Goal: Information Seeking & Learning: Learn about a topic

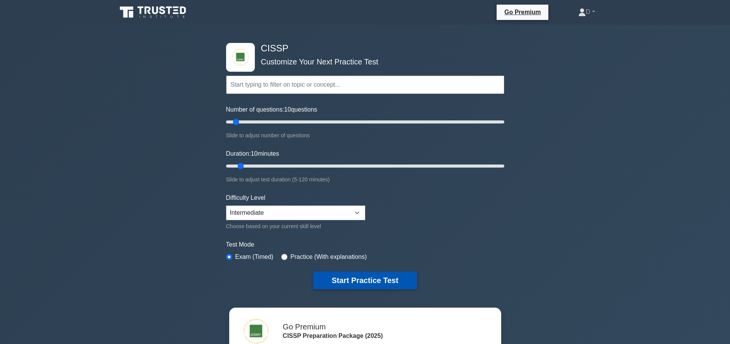
click at [378, 276] on button "Start Practice Test" at bounding box center [364, 280] width 103 height 18
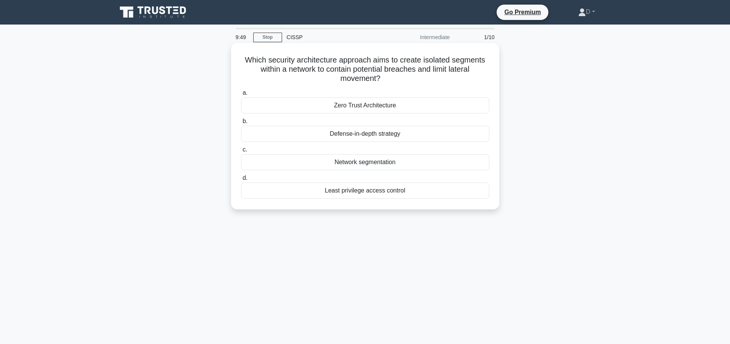
click at [353, 161] on div "Network segmentation" at bounding box center [365, 162] width 248 height 16
click at [241, 152] on input "c. Network segmentation" at bounding box center [241, 149] width 0 height 5
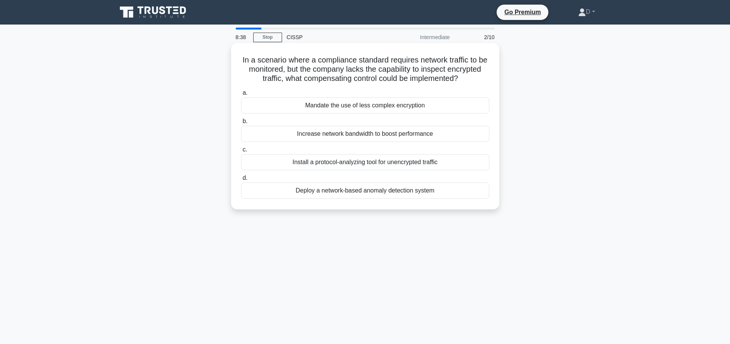
click at [399, 198] on div "Deploy a network-based anomaly detection system" at bounding box center [365, 190] width 248 height 16
click at [241, 180] on input "d. Deploy a network-based anomaly detection system" at bounding box center [241, 177] width 0 height 5
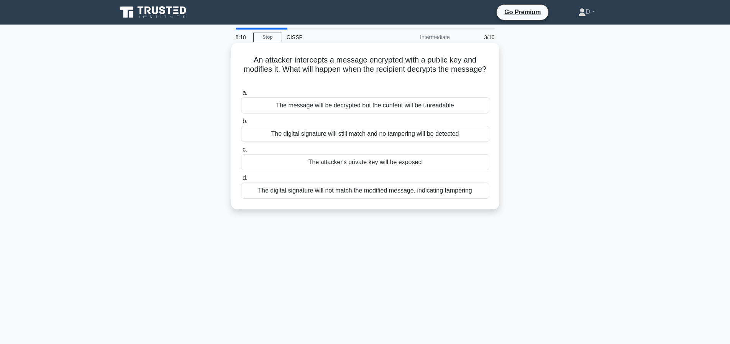
click at [400, 192] on div "The digital signature will not match the modified message, indicating tampering" at bounding box center [365, 190] width 248 height 16
click at [241, 180] on input "d. The digital signature will not match the modified message, indicating tamper…" at bounding box center [241, 177] width 0 height 5
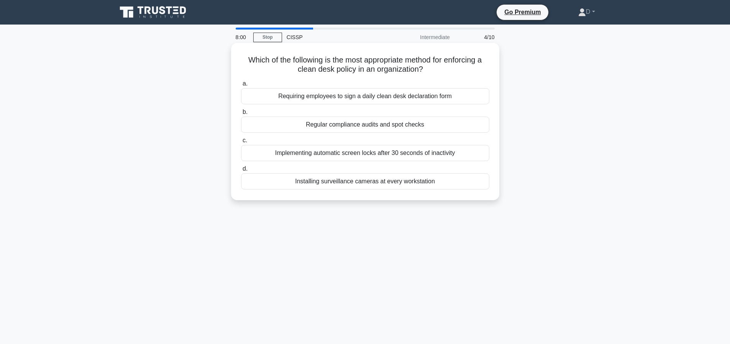
click at [378, 125] on div "Regular compliance audits and spot checks" at bounding box center [365, 124] width 248 height 16
click at [241, 115] on input "b. Regular compliance audits and spot checks" at bounding box center [241, 112] width 0 height 5
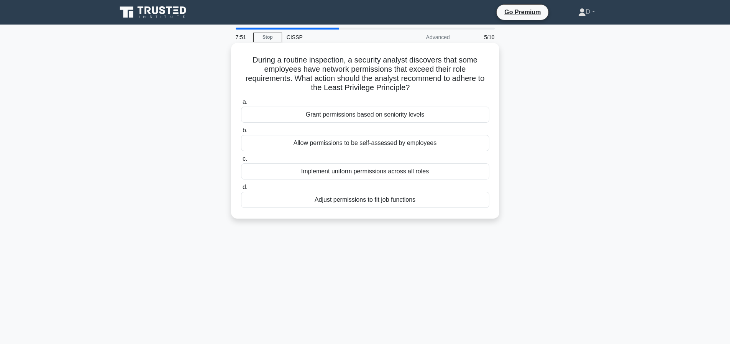
click at [381, 197] on div "Adjust permissions to fit job functions" at bounding box center [365, 200] width 248 height 16
click at [241, 190] on input "d. Adjust permissions to fit job functions" at bounding box center [241, 187] width 0 height 5
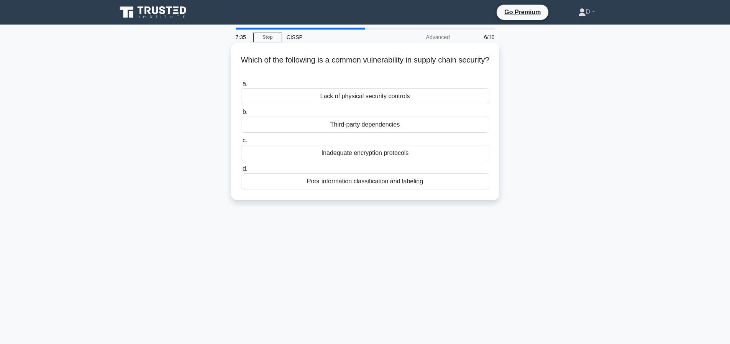
click at [440, 124] on div "Third-party dependencies" at bounding box center [365, 124] width 248 height 16
click at [241, 115] on input "b. Third-party dependencies" at bounding box center [241, 112] width 0 height 5
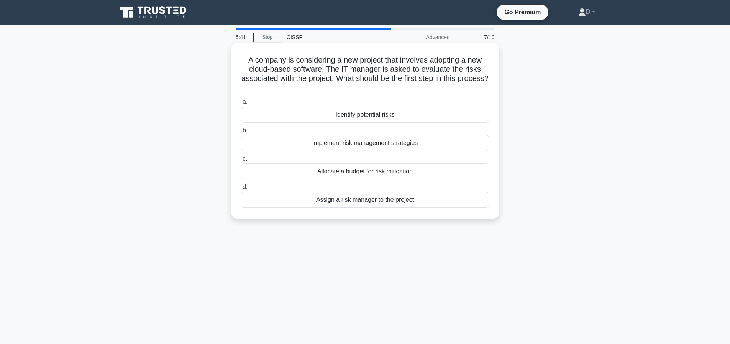
click at [373, 116] on div "Identify potential risks" at bounding box center [365, 115] width 248 height 16
click at [241, 105] on input "a. Identify potential risks" at bounding box center [241, 102] width 0 height 5
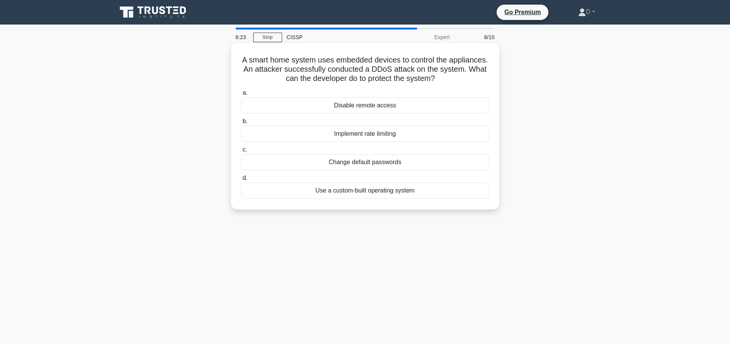
click at [380, 108] on div "Disable remote access" at bounding box center [365, 105] width 248 height 16
click at [241, 95] on input "a. Disable remote access" at bounding box center [241, 92] width 0 height 5
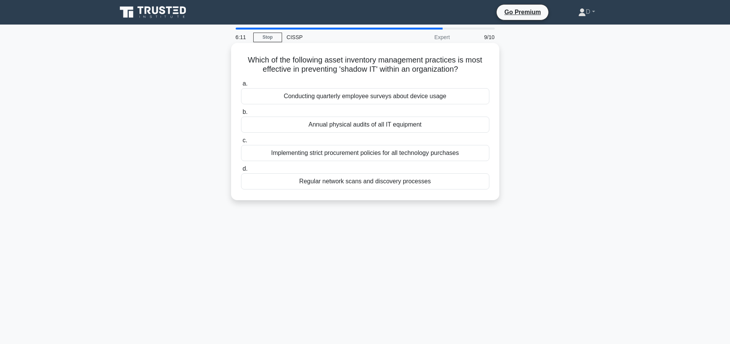
click at [424, 126] on div "Annual physical audits of all IT equipment" at bounding box center [365, 124] width 248 height 16
click at [241, 115] on input "b. Annual physical audits of all IT equipment" at bounding box center [241, 112] width 0 height 5
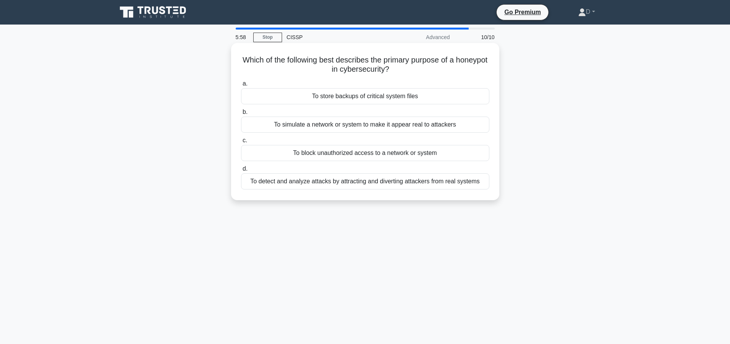
click at [394, 184] on div "To detect and analyze attacks by attracting and diverting attackers from real s…" at bounding box center [365, 181] width 248 height 16
click at [241, 171] on input "d. To detect and analyze attacks by attracting and diverting attackers from rea…" at bounding box center [241, 168] width 0 height 5
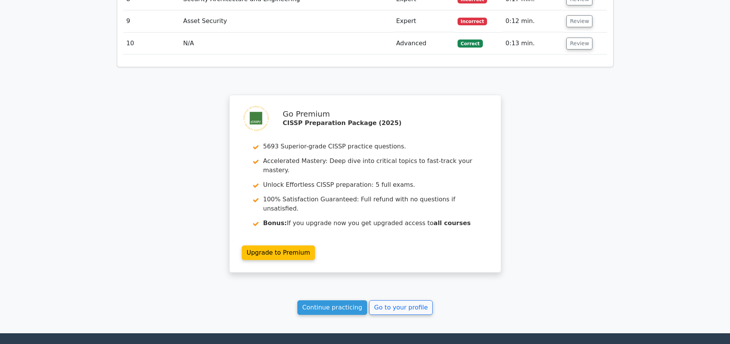
scroll to position [1187, 0]
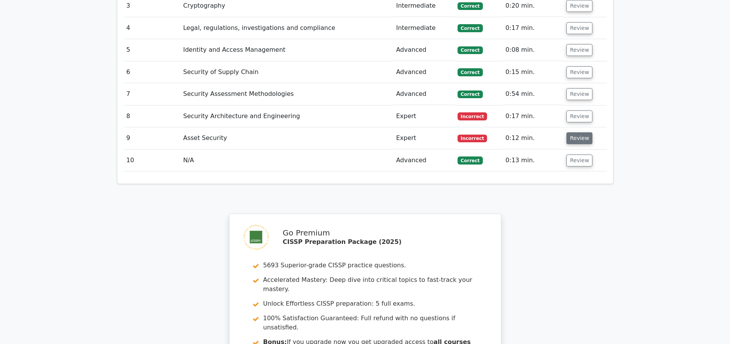
click at [585, 139] on button "Review" at bounding box center [579, 138] width 26 height 12
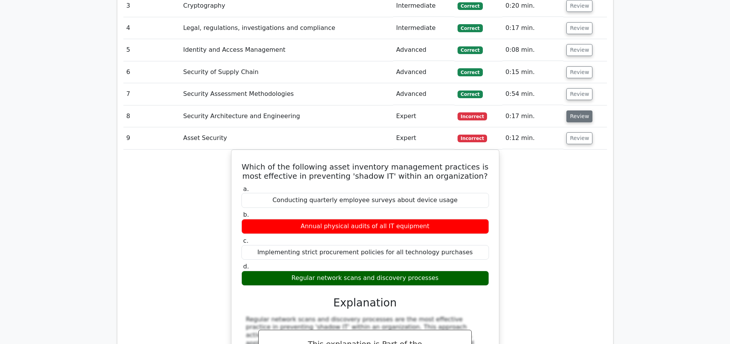
click at [576, 115] on button "Review" at bounding box center [579, 116] width 26 height 12
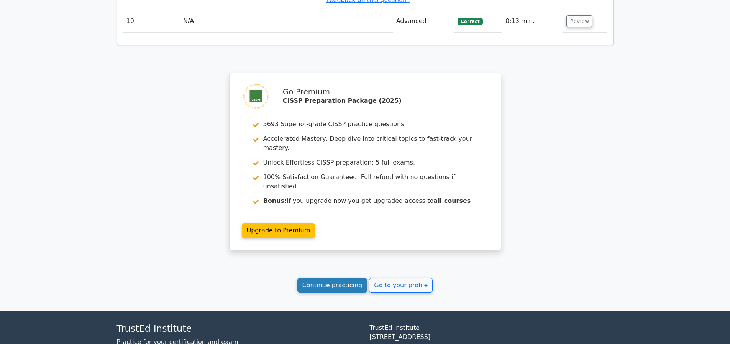
scroll to position [2145, 0]
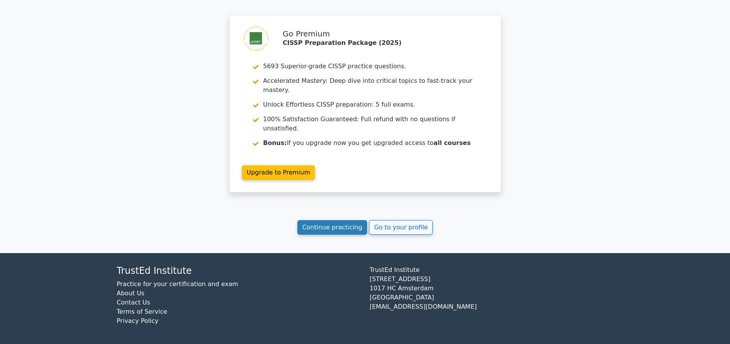
click at [326, 230] on link "Continue practicing" at bounding box center [332, 227] width 70 height 15
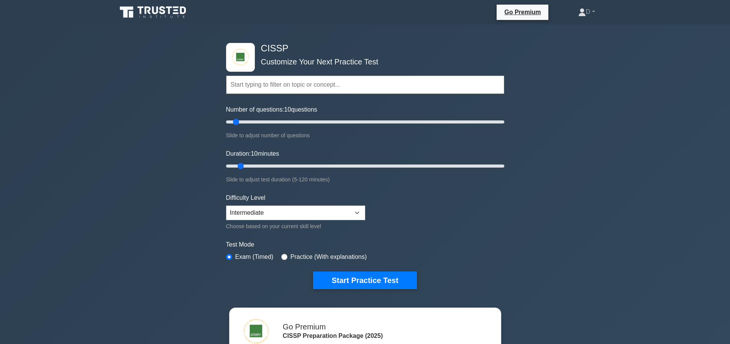
scroll to position [115, 0]
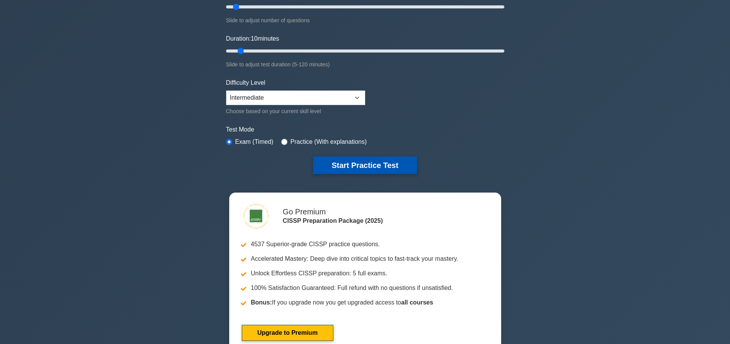
click at [369, 167] on button "Start Practice Test" at bounding box center [364, 165] width 103 height 18
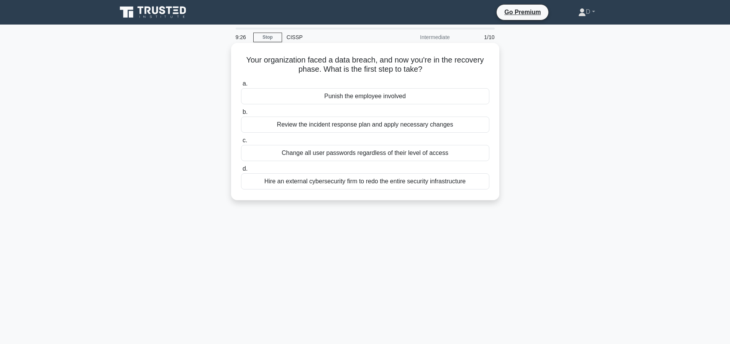
click at [374, 127] on div "Review the incident response plan and apply necessary changes" at bounding box center [365, 124] width 248 height 16
click at [241, 115] on input "b. Review the incident response plan and apply necessary changes" at bounding box center [241, 112] width 0 height 5
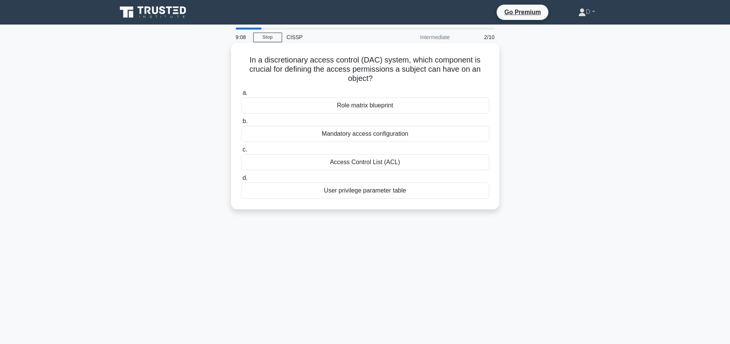
click at [457, 164] on div "Access Control List (ACL)" at bounding box center [365, 162] width 248 height 16
click at [241, 152] on input "c. Access Control List (ACL)" at bounding box center [241, 149] width 0 height 5
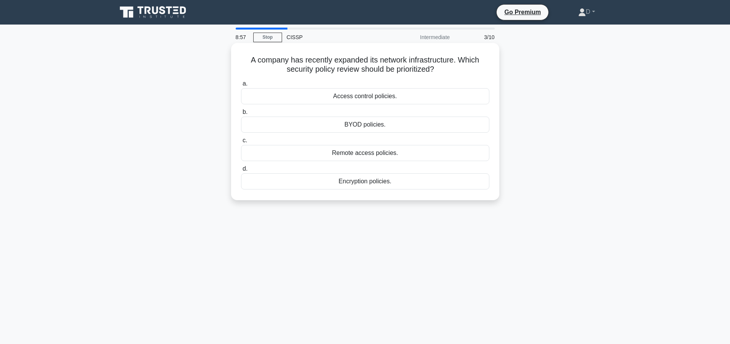
click at [357, 96] on div "Access control policies." at bounding box center [365, 96] width 248 height 16
click at [241, 86] on input "a. Access control policies." at bounding box center [241, 83] width 0 height 5
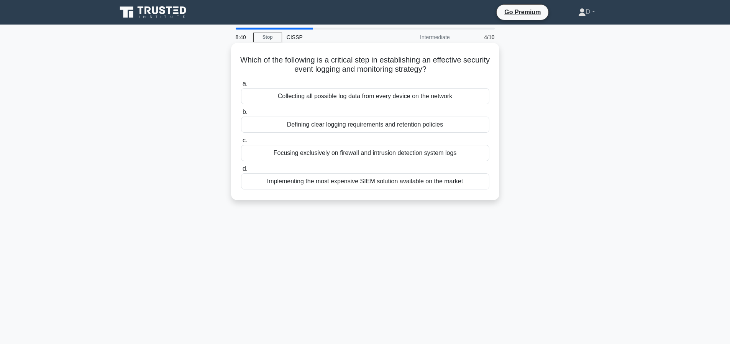
click at [399, 124] on div "Defining clear logging requirements and retention policies" at bounding box center [365, 124] width 248 height 16
click at [241, 115] on input "b. Defining clear logging requirements and retention policies" at bounding box center [241, 112] width 0 height 5
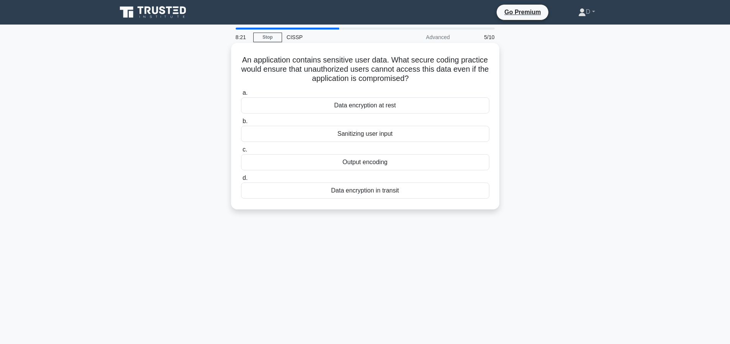
click at [370, 133] on div "Sanitizing user input" at bounding box center [365, 134] width 248 height 16
click at [241, 124] on input "b. Sanitizing user input" at bounding box center [241, 121] width 0 height 5
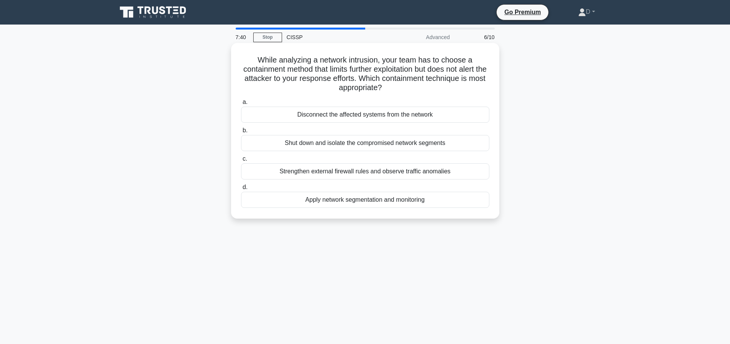
click at [376, 204] on div "Apply network segmentation and monitoring" at bounding box center [365, 200] width 248 height 16
click at [241, 190] on input "d. Apply network segmentation and monitoring" at bounding box center [241, 187] width 0 height 5
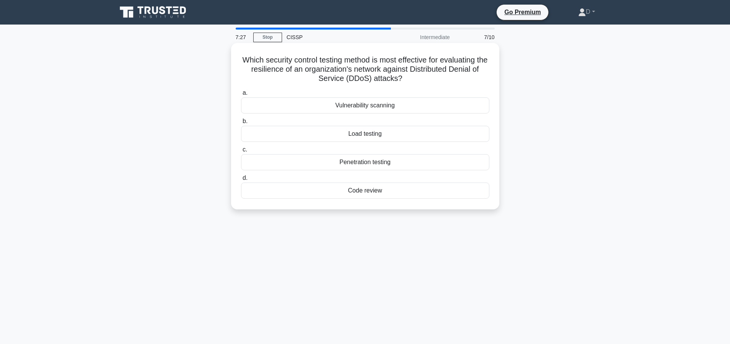
click at [393, 134] on div "Load testing" at bounding box center [365, 134] width 248 height 16
click at [241, 124] on input "b. Load testing" at bounding box center [241, 121] width 0 height 5
click at [379, 104] on div "Constant-time execution" at bounding box center [365, 105] width 248 height 16
click at [241, 95] on input "a. Constant-time execution" at bounding box center [241, 92] width 0 height 5
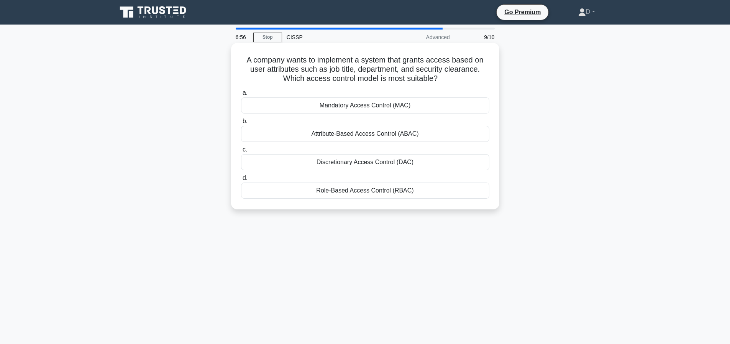
click at [396, 191] on div "Role-Based Access Control (RBAC)" at bounding box center [365, 190] width 248 height 16
click at [241, 180] on input "d. Role-Based Access Control (RBAC)" at bounding box center [241, 177] width 0 height 5
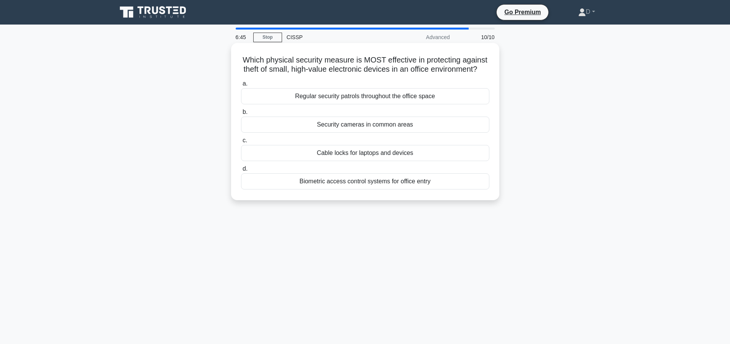
click at [385, 133] on div "Security cameras in common areas" at bounding box center [365, 124] width 248 height 16
click at [241, 115] on input "b. Security cameras in common areas" at bounding box center [241, 112] width 0 height 5
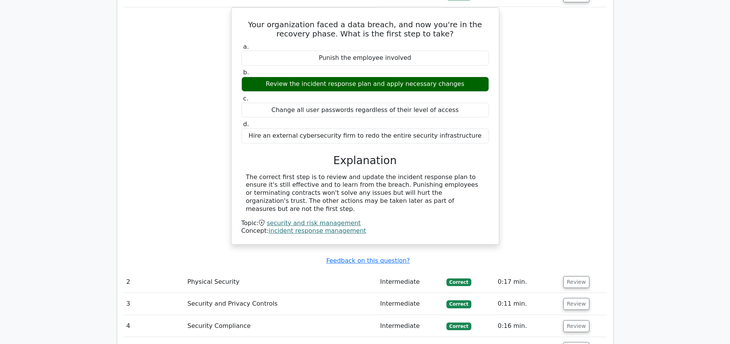
scroll to position [876, 0]
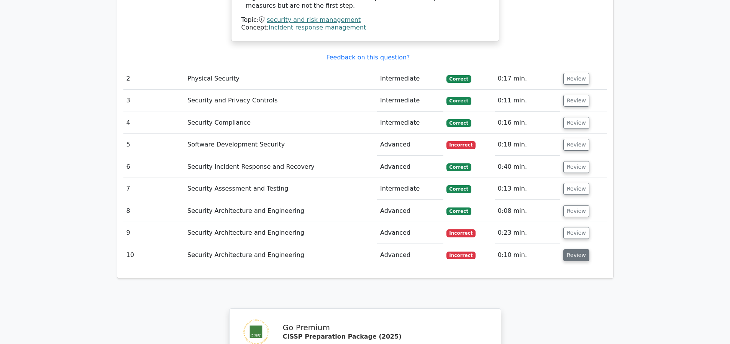
click at [580, 258] on button "Review" at bounding box center [576, 255] width 26 height 12
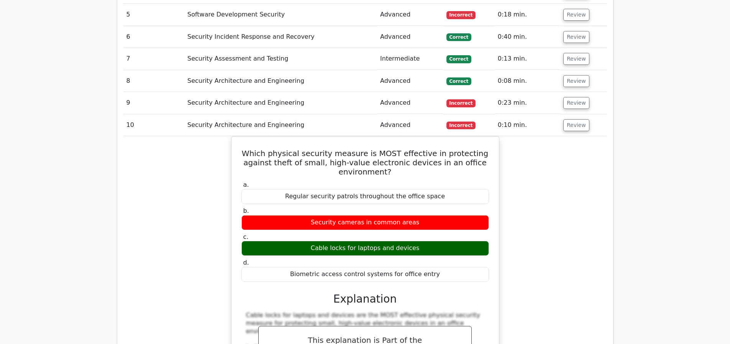
scroll to position [927, 0]
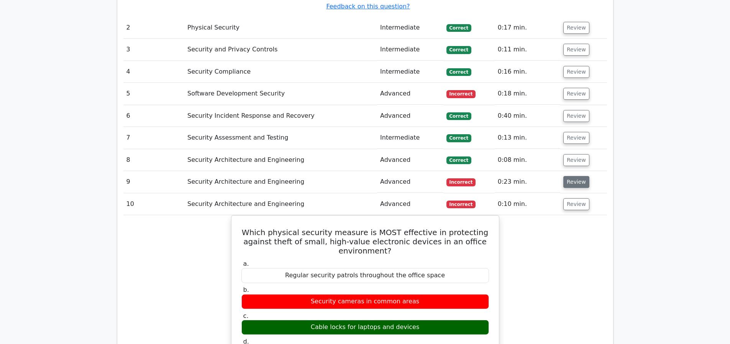
click at [584, 186] on button "Review" at bounding box center [576, 182] width 26 height 12
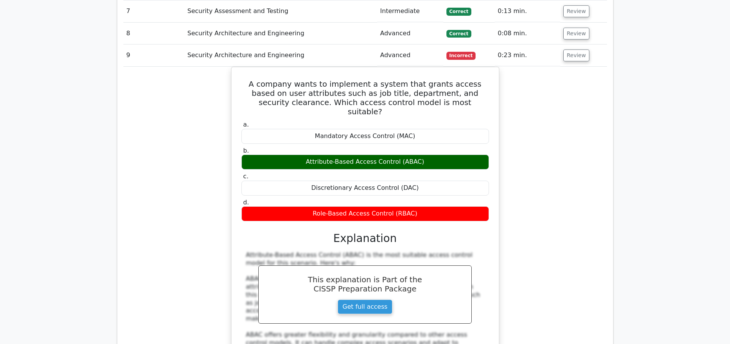
scroll to position [932, 0]
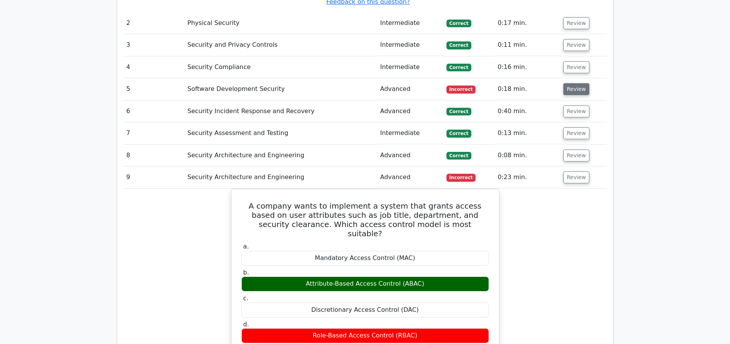
click at [571, 91] on button "Review" at bounding box center [576, 89] width 26 height 12
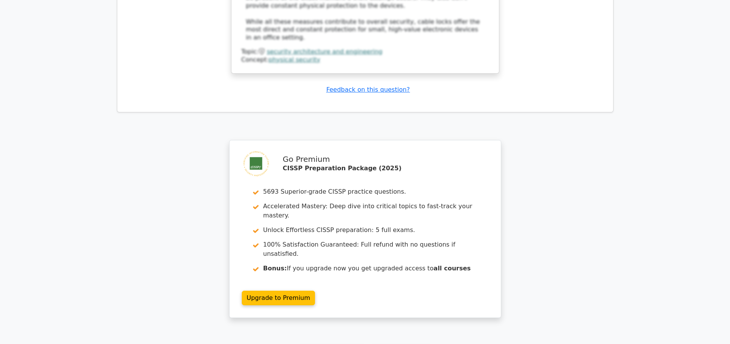
scroll to position [2434, 0]
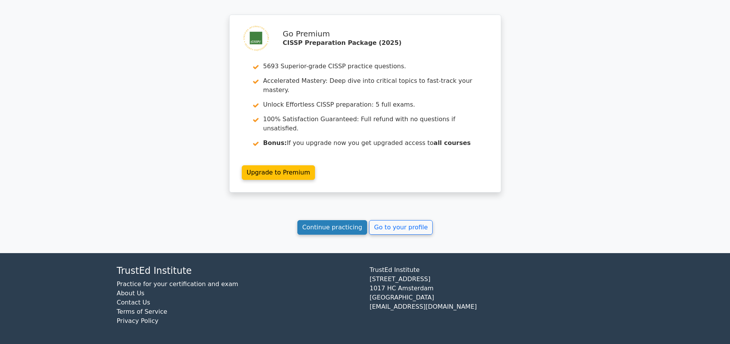
click at [343, 230] on link "Continue practicing" at bounding box center [332, 227] width 70 height 15
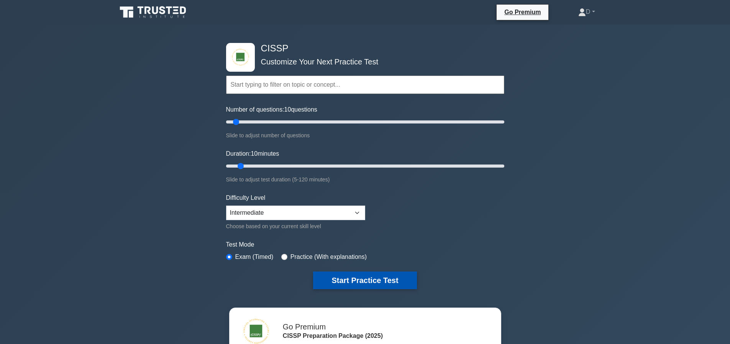
click at [372, 276] on button "Start Practice Test" at bounding box center [364, 280] width 103 height 18
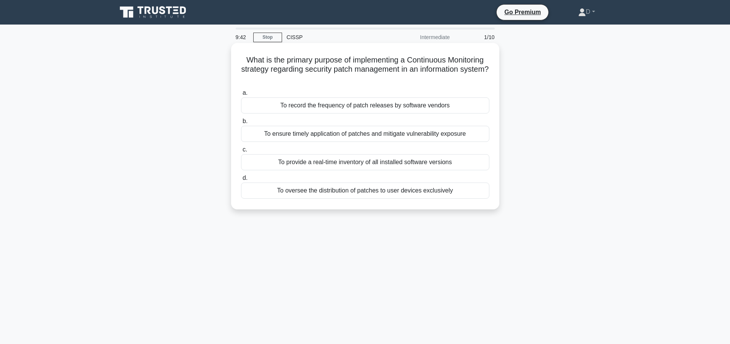
click at [453, 133] on div "To ensure timely application of patches and mitigate vulnerability exposure" at bounding box center [365, 134] width 248 height 16
click at [241, 124] on input "b. To ensure timely application of patches and mitigate vulnerability exposure" at bounding box center [241, 121] width 0 height 5
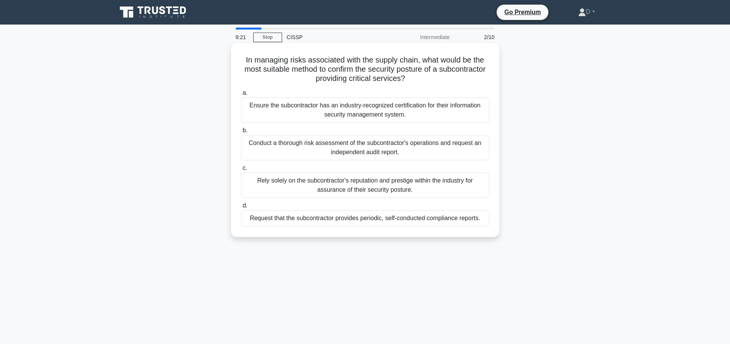
click at [399, 147] on div "Conduct a thorough risk assessment of the subcontractor's operations and reques…" at bounding box center [365, 147] width 248 height 25
click at [241, 133] on input "b. Conduct a thorough risk assessment of the subcontractor's operations and req…" at bounding box center [241, 130] width 0 height 5
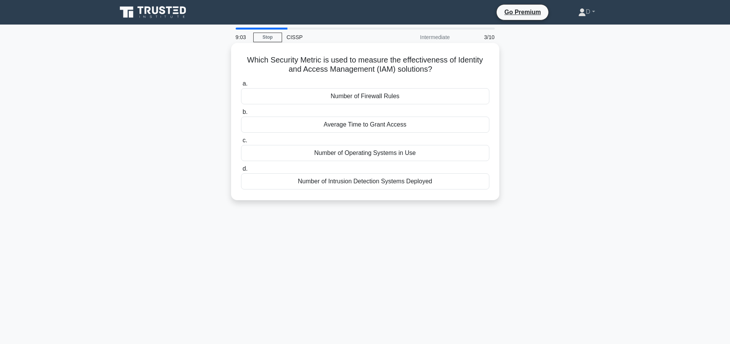
click at [399, 128] on div "Average Time to Grant Access" at bounding box center [365, 124] width 248 height 16
click at [241, 115] on input "b. Average Time to Grant Access" at bounding box center [241, 112] width 0 height 5
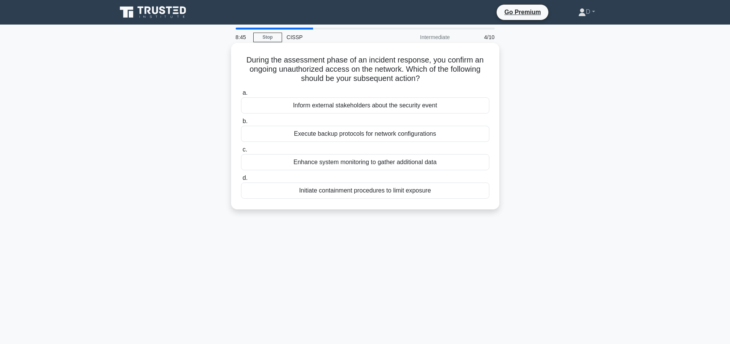
click at [406, 191] on div "Initiate containment procedures to limit exposure" at bounding box center [365, 190] width 248 height 16
click at [241, 180] on input "d. Initiate containment procedures to limit exposure" at bounding box center [241, 177] width 0 height 5
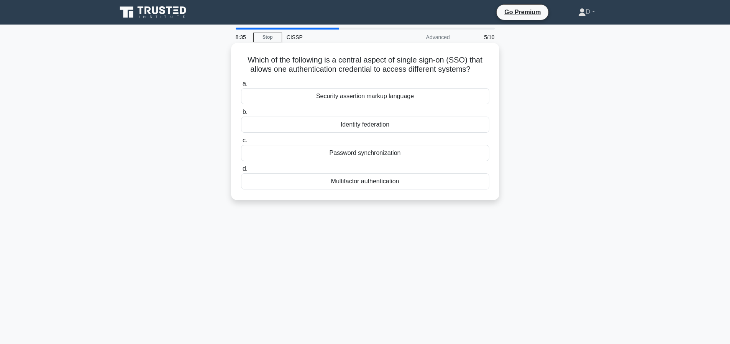
click at [377, 131] on div "Identity federation" at bounding box center [365, 124] width 248 height 16
click at [241, 115] on input "b. Identity federation" at bounding box center [241, 112] width 0 height 5
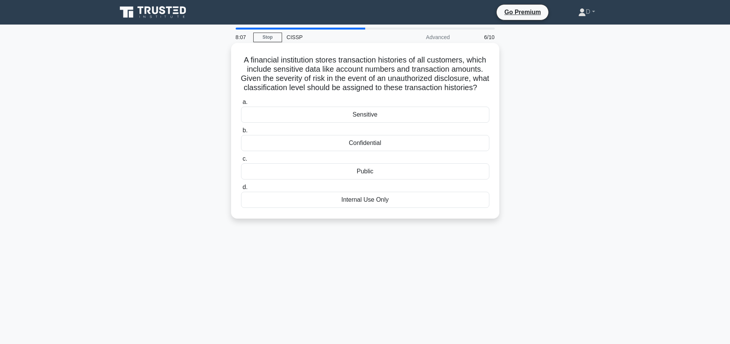
click at [370, 208] on div "Internal Use Only" at bounding box center [365, 200] width 248 height 16
click at [241, 190] on input "d. Internal Use Only" at bounding box center [241, 187] width 0 height 5
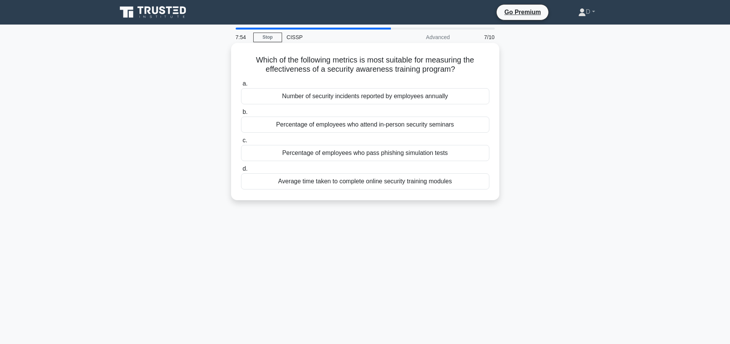
click at [336, 97] on div "Number of security incidents reported by employees annually" at bounding box center [365, 96] width 248 height 16
click at [241, 86] on input "a. Number of security incidents reported by employees annually" at bounding box center [241, 83] width 0 height 5
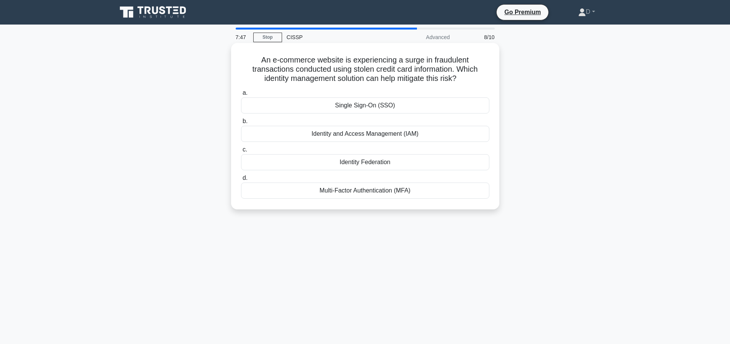
click at [382, 160] on div "Identity Federation" at bounding box center [365, 162] width 248 height 16
click at [241, 152] on input "c. Identity Federation" at bounding box center [241, 149] width 0 height 5
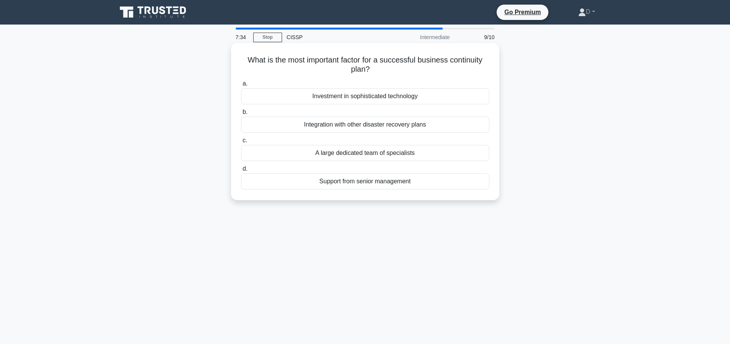
click at [404, 122] on div "Integration with other disaster recovery plans" at bounding box center [365, 124] width 248 height 16
click at [241, 115] on input "b. Integration with other disaster recovery plans" at bounding box center [241, 112] width 0 height 5
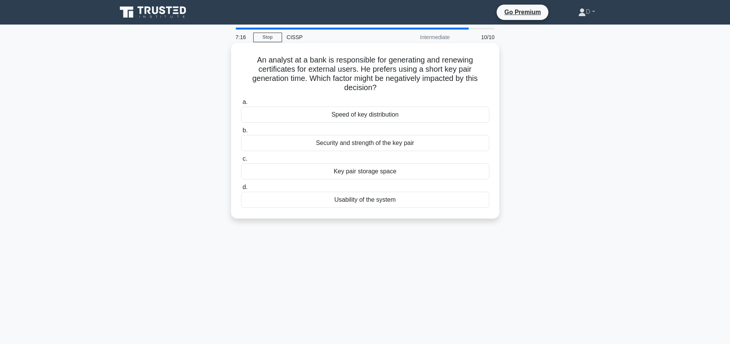
click at [385, 142] on div "Security and strength of the key pair" at bounding box center [365, 143] width 248 height 16
click at [241, 133] on input "b. Security and strength of the key pair" at bounding box center [241, 130] width 0 height 5
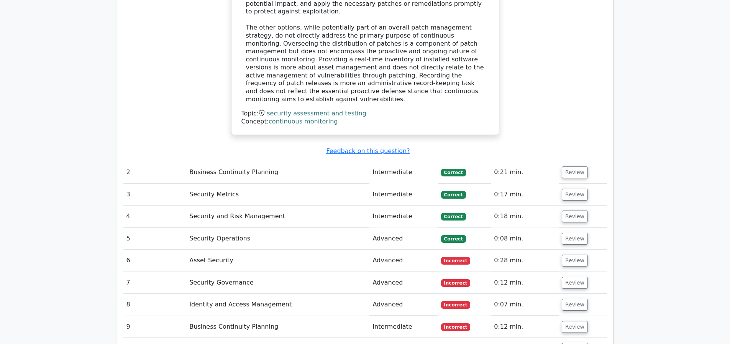
scroll to position [1038, 0]
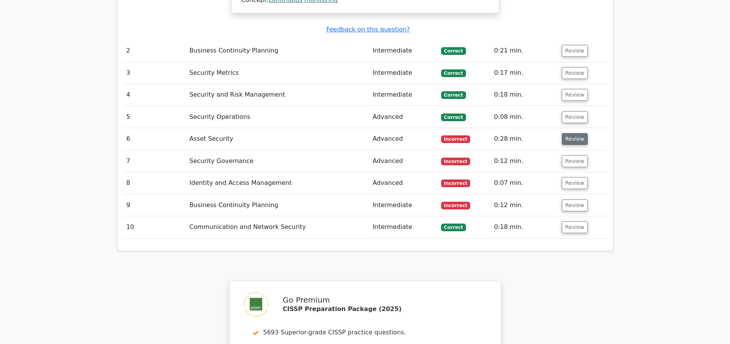
click at [578, 139] on button "Review" at bounding box center [575, 139] width 26 height 12
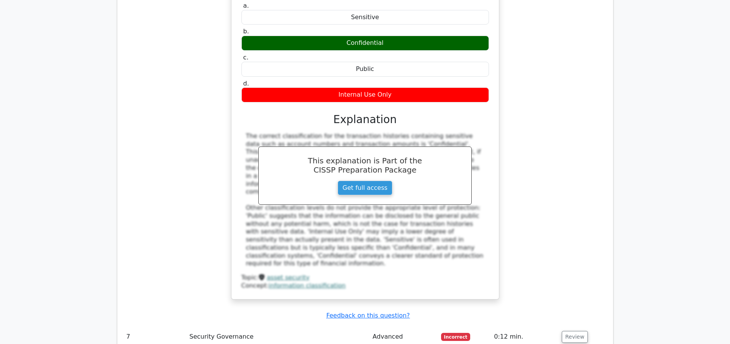
scroll to position [1437, 0]
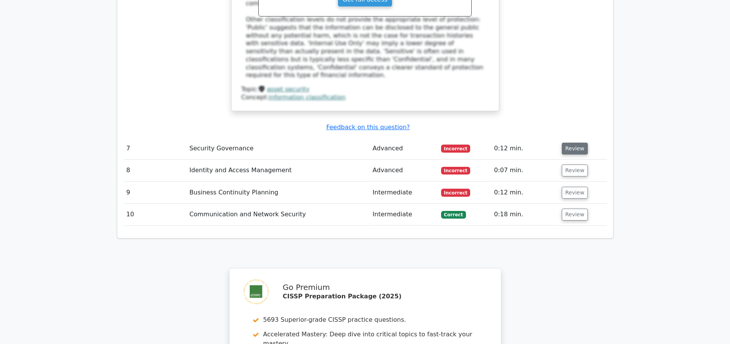
click at [585, 145] on button "Review" at bounding box center [575, 149] width 26 height 12
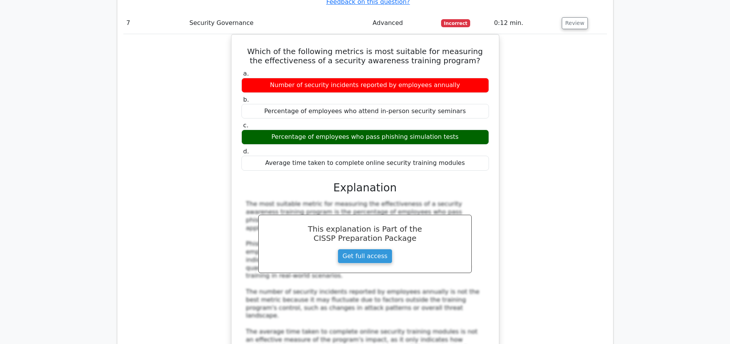
scroll to position [1843, 0]
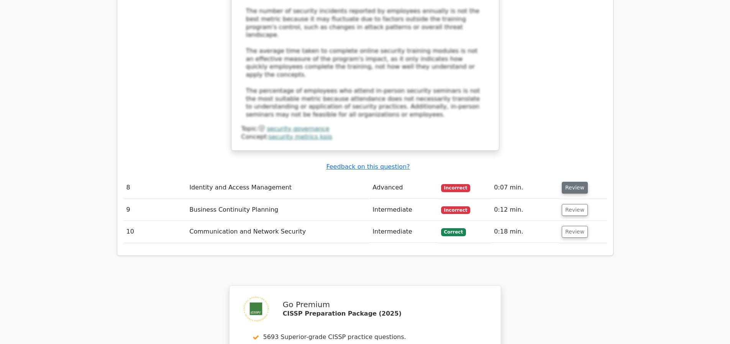
click at [574, 189] on button "Review" at bounding box center [575, 188] width 26 height 12
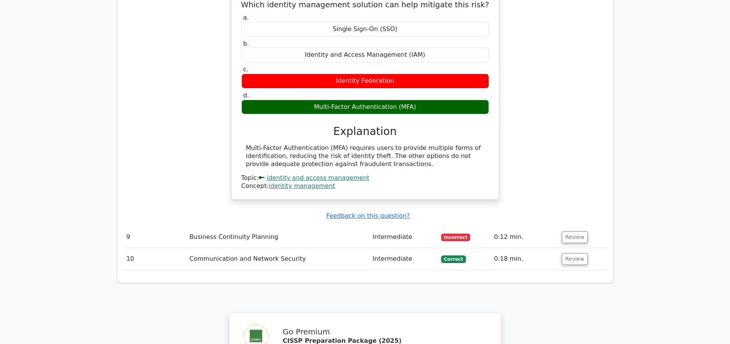
scroll to position [2113, 0]
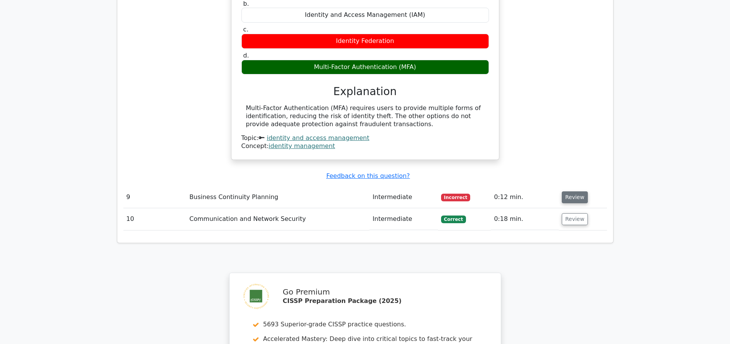
click at [581, 200] on button "Review" at bounding box center [575, 197] width 26 height 12
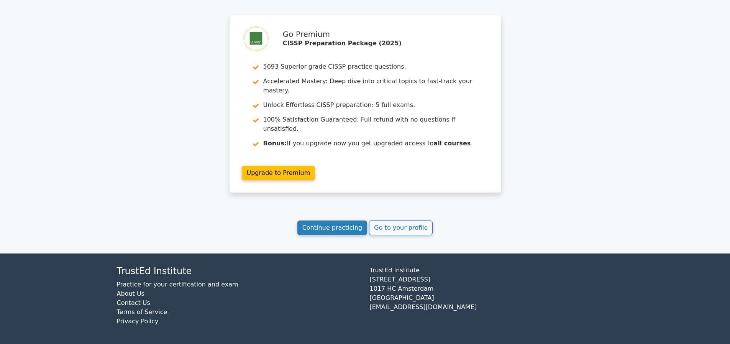
scroll to position [2685, 0]
click at [305, 231] on link "Continue practicing" at bounding box center [332, 227] width 70 height 15
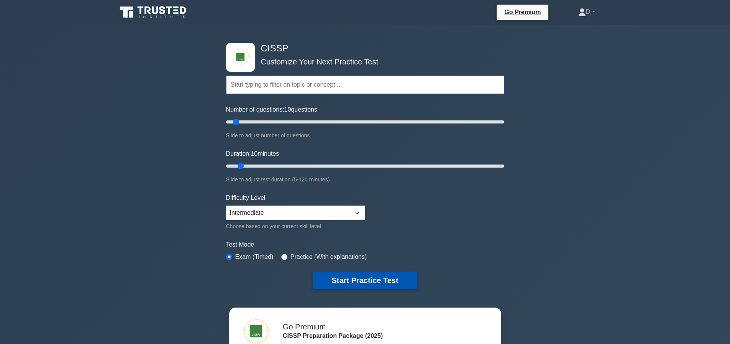
click at [377, 282] on button "Start Practice Test" at bounding box center [364, 280] width 103 height 18
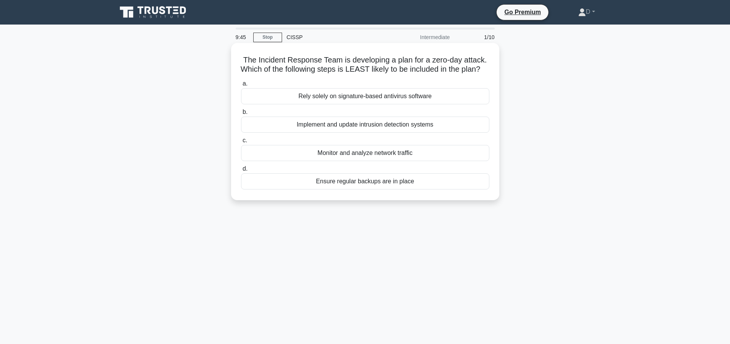
click at [362, 104] on div "Rely solely on signature-based antivirus software" at bounding box center [365, 96] width 248 height 16
click at [241, 86] on input "a. Rely solely on signature-based antivirus software" at bounding box center [241, 83] width 0 height 5
click at [410, 186] on div "Conducting manual security audits after each deployment" at bounding box center [365, 181] width 248 height 16
click at [241, 171] on input "d. Conducting manual security audits after each deployment" at bounding box center [241, 168] width 0 height 5
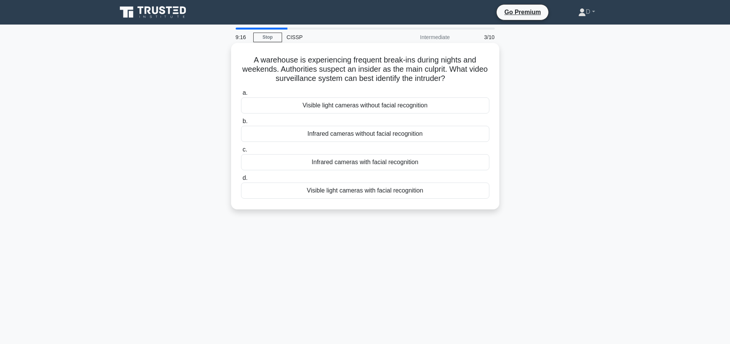
click at [375, 161] on div "Infrared cameras with facial recognition" at bounding box center [365, 162] width 248 height 16
click at [241, 152] on input "c. Infrared cameras with facial recognition" at bounding box center [241, 149] width 0 height 5
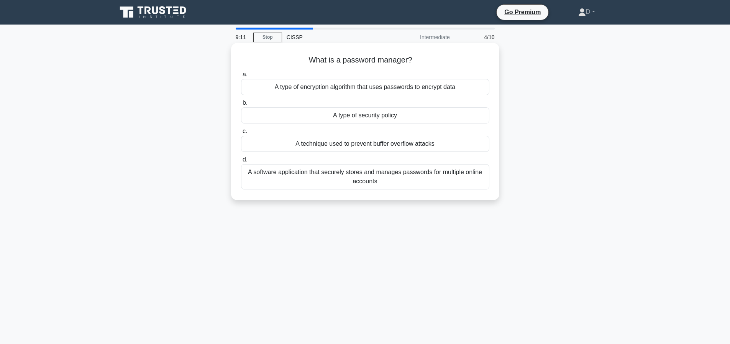
click at [452, 175] on div "A software application that securely stores and manages passwords for multiple …" at bounding box center [365, 176] width 248 height 25
click at [241, 162] on input "d. A software application that securely stores and manages passwords for multip…" at bounding box center [241, 159] width 0 height 5
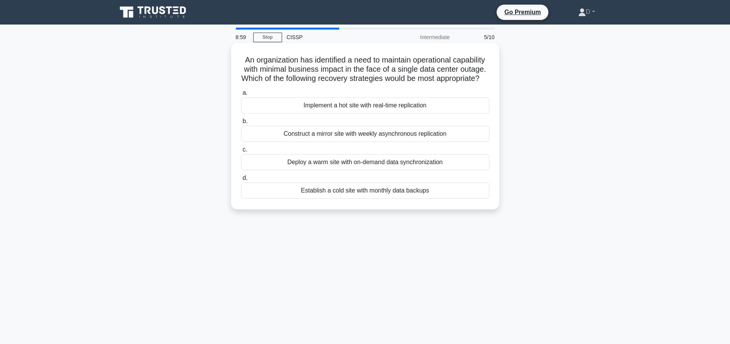
click at [399, 113] on div "Implement a hot site with real-time replication" at bounding box center [365, 105] width 248 height 16
click at [241, 95] on input "a. Implement a hot site with real-time replication" at bounding box center [241, 92] width 0 height 5
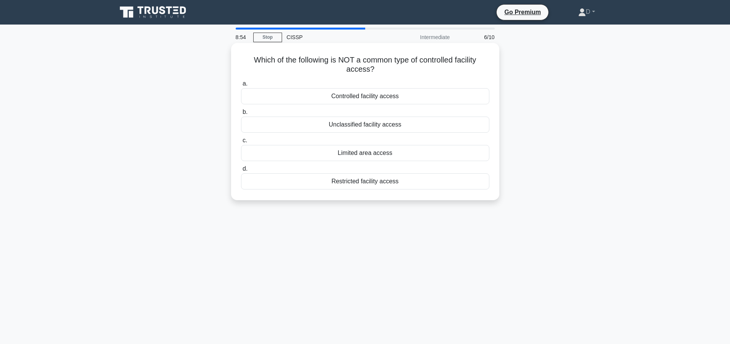
click at [390, 126] on div "Unclassified facility access" at bounding box center [365, 124] width 248 height 16
click at [241, 115] on input "b. Unclassified facility access" at bounding box center [241, 112] width 0 height 5
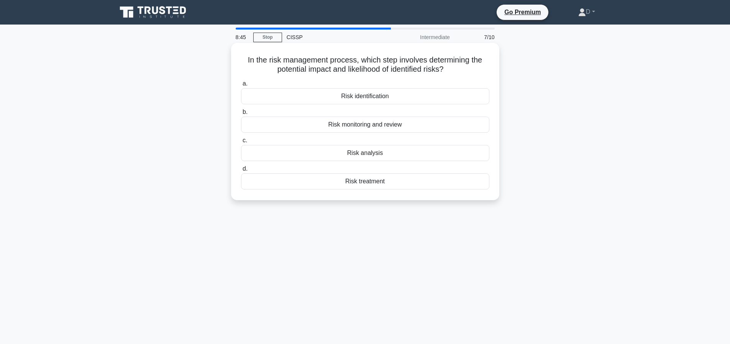
click at [381, 155] on div "Risk analysis" at bounding box center [365, 153] width 248 height 16
click at [241, 143] on input "c. Risk analysis" at bounding box center [241, 140] width 0 height 5
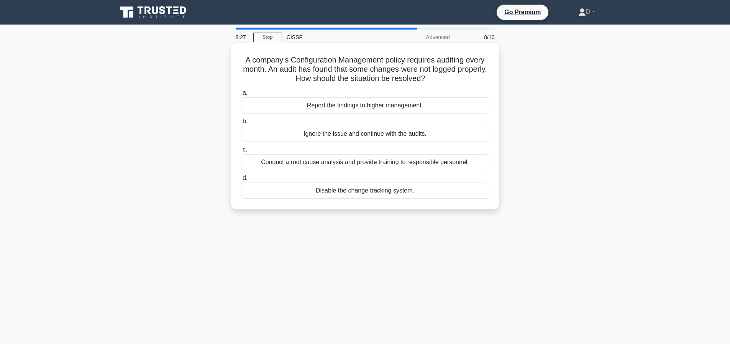
click at [441, 165] on div "Conduct a root cause analysis and provide training to responsible personnel." at bounding box center [365, 162] width 248 height 16
click at [241, 152] on input "c. Conduct a root cause analysis and provide training to responsible personnel." at bounding box center [241, 149] width 0 height 5
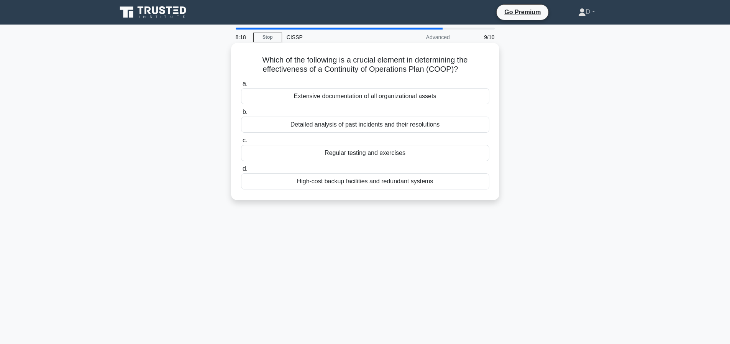
click at [359, 155] on div "Regular testing and exercises" at bounding box center [365, 153] width 248 height 16
click at [241, 143] on input "c. Regular testing and exercises" at bounding box center [241, 140] width 0 height 5
click at [356, 94] on div "Security awareness training" at bounding box center [365, 96] width 248 height 16
click at [241, 86] on input "a. Security awareness training" at bounding box center [241, 83] width 0 height 5
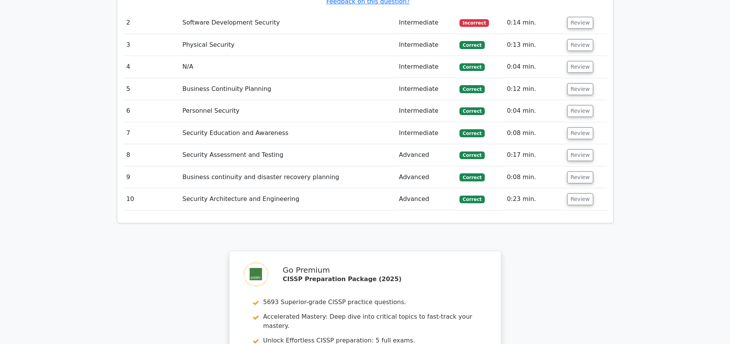
scroll to position [836, 0]
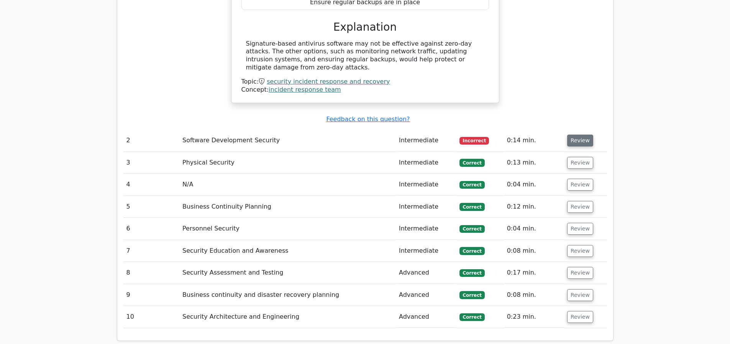
click at [590, 136] on button "Review" at bounding box center [580, 140] width 26 height 12
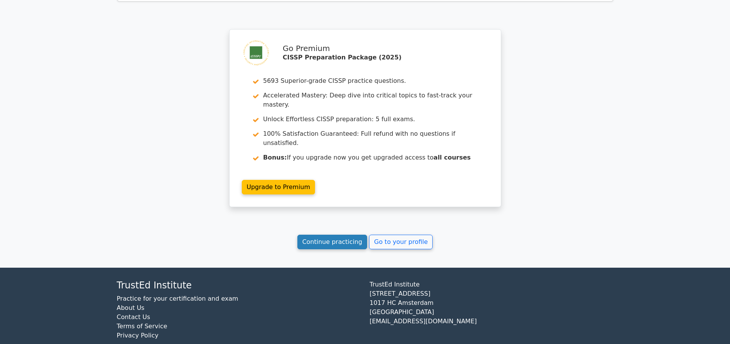
scroll to position [1637, 0]
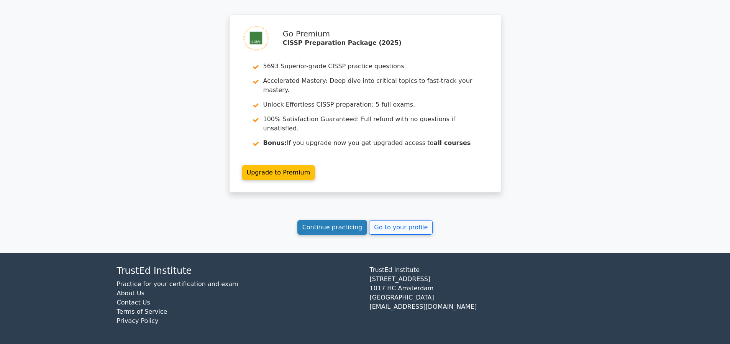
click at [316, 234] on link "Continue practicing" at bounding box center [332, 227] width 70 height 15
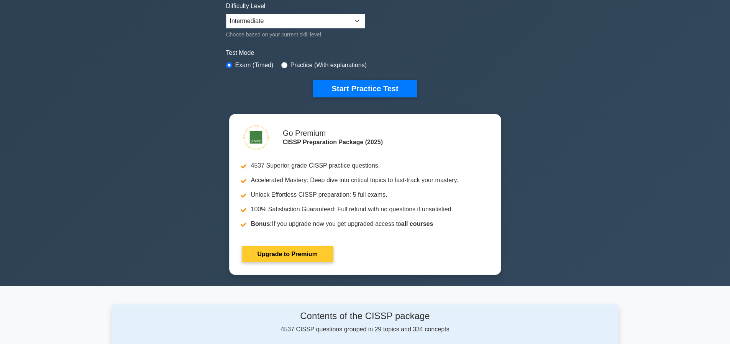
scroll to position [192, 0]
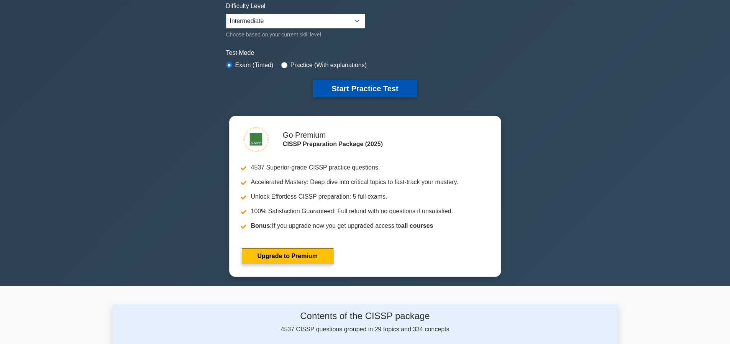
click at [358, 90] on button "Start Practice Test" at bounding box center [364, 89] width 103 height 18
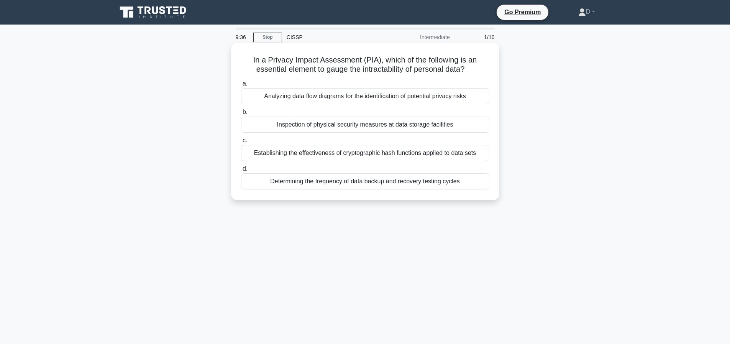
click at [373, 182] on div "Determining the frequency of data backup and recovery testing cycles" at bounding box center [365, 181] width 248 height 16
click at [241, 171] on input "d. Determining the frequency of data backup and recovery testing cycles" at bounding box center [241, 168] width 0 height 5
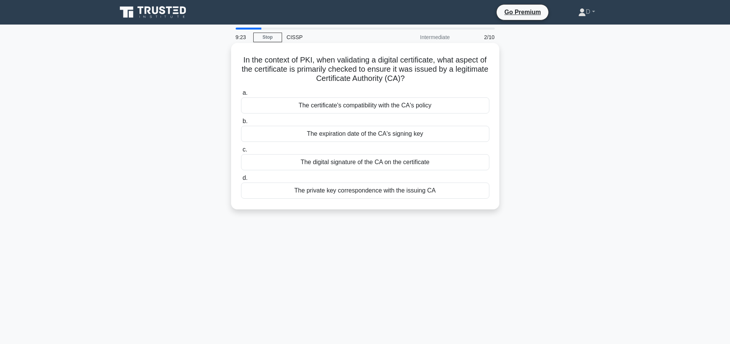
click at [420, 159] on div "The digital signature of the CA on the certificate" at bounding box center [365, 162] width 248 height 16
click at [241, 152] on input "c. The digital signature of the CA on the certificate" at bounding box center [241, 149] width 0 height 5
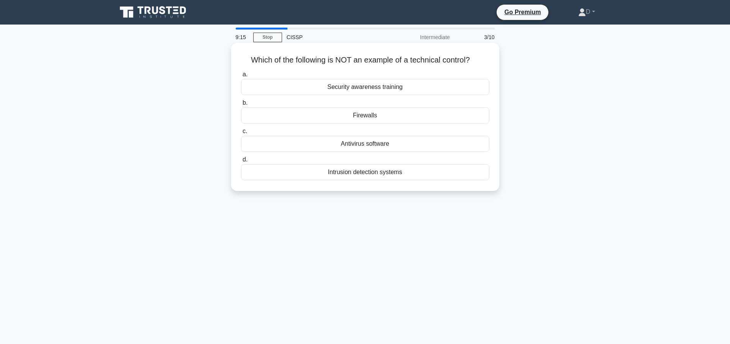
click at [390, 84] on div "Security awareness training" at bounding box center [365, 87] width 248 height 16
click at [241, 77] on input "a. Security awareness training" at bounding box center [241, 74] width 0 height 5
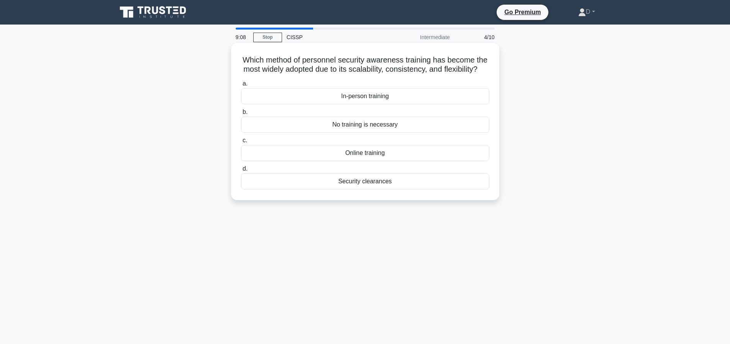
click at [376, 161] on div "Online training" at bounding box center [365, 153] width 248 height 16
click at [241, 143] on input "c. Online training" at bounding box center [241, 140] width 0 height 5
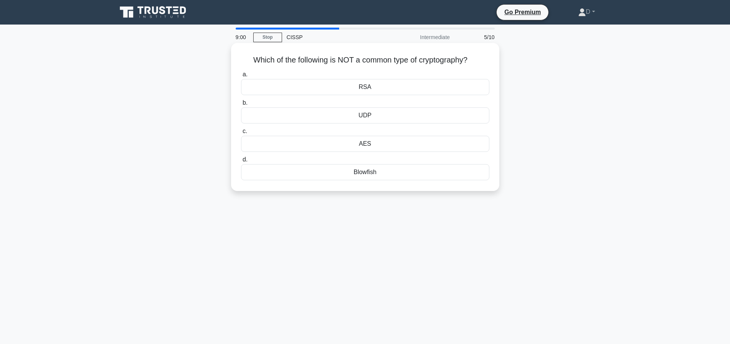
click at [371, 112] on div "UDP" at bounding box center [365, 115] width 248 height 16
click at [241, 105] on input "b. UDP" at bounding box center [241, 102] width 0 height 5
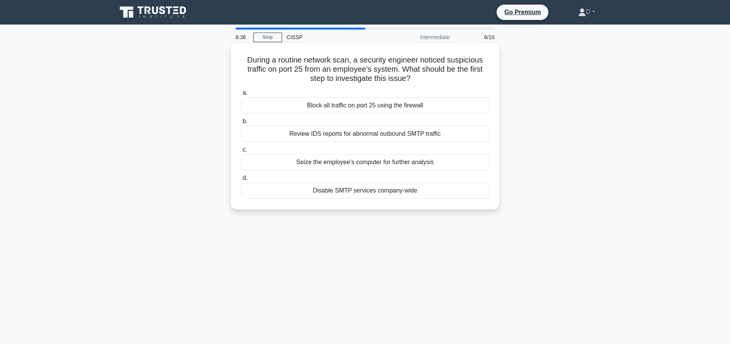
click at [381, 133] on div "Review IDS reports for abnormal outbound SMTP traffic" at bounding box center [365, 134] width 248 height 16
click at [241, 124] on input "b. Review IDS reports for abnormal outbound SMTP traffic" at bounding box center [241, 121] width 0 height 5
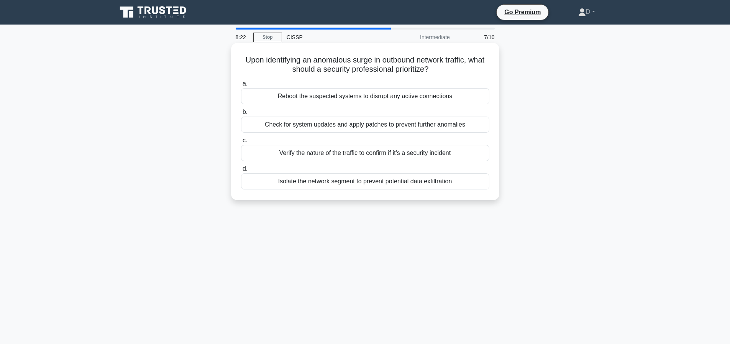
click at [335, 153] on div "Verify the nature of the traffic to confirm if it's a security incident" at bounding box center [365, 153] width 248 height 16
click at [241, 143] on input "c. Verify the nature of the traffic to confirm if it's a security incident" at bounding box center [241, 140] width 0 height 5
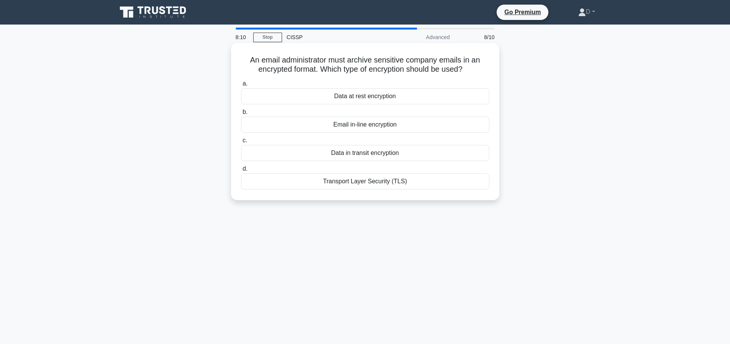
click at [401, 93] on div "Data at rest encryption" at bounding box center [365, 96] width 248 height 16
click at [241, 86] on input "a. Data at rest encryption" at bounding box center [241, 83] width 0 height 5
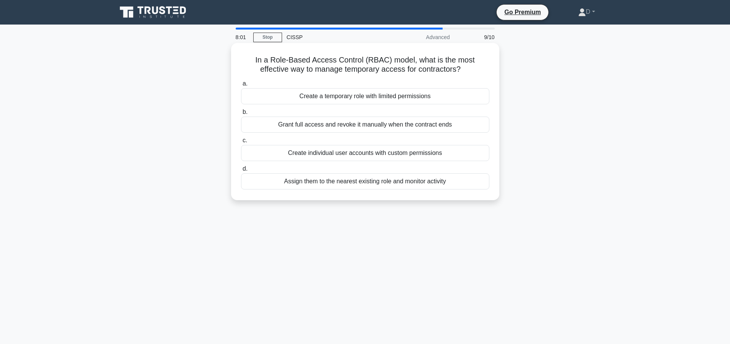
click at [384, 98] on div "Create a temporary role with limited permissions" at bounding box center [365, 96] width 248 height 16
click at [241, 86] on input "a. Create a temporary role with limited permissions" at bounding box center [241, 83] width 0 height 5
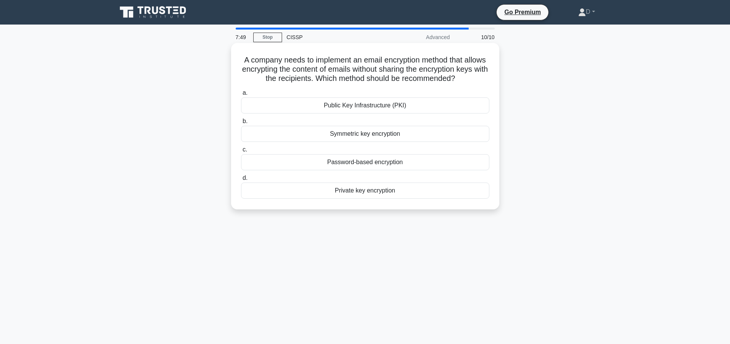
click at [378, 198] on div "Private key encryption" at bounding box center [365, 190] width 248 height 16
click at [241, 180] on input "d. Private key encryption" at bounding box center [241, 177] width 0 height 5
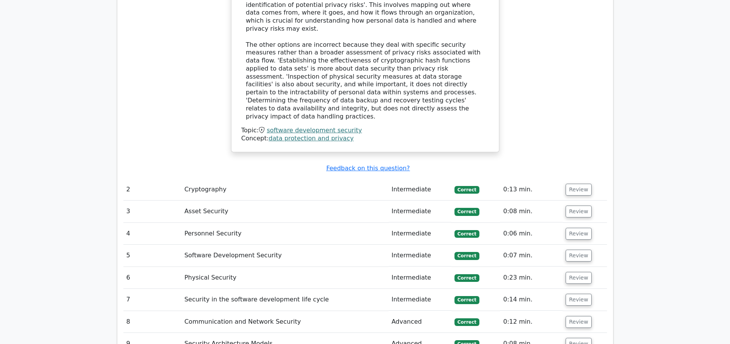
scroll to position [1181, 0]
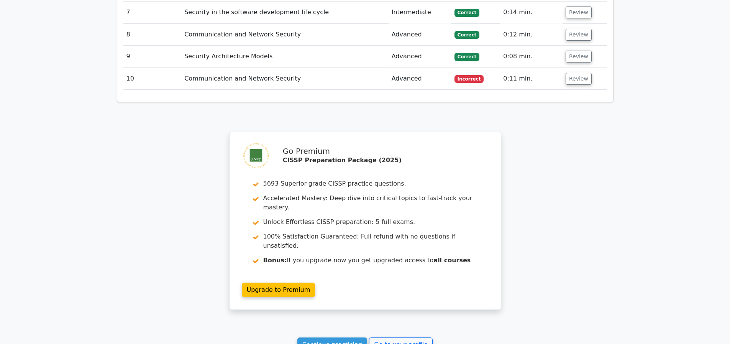
click at [563, 80] on td "Review" at bounding box center [585, 79] width 44 height 22
click at [569, 79] on button "Review" at bounding box center [579, 79] width 26 height 12
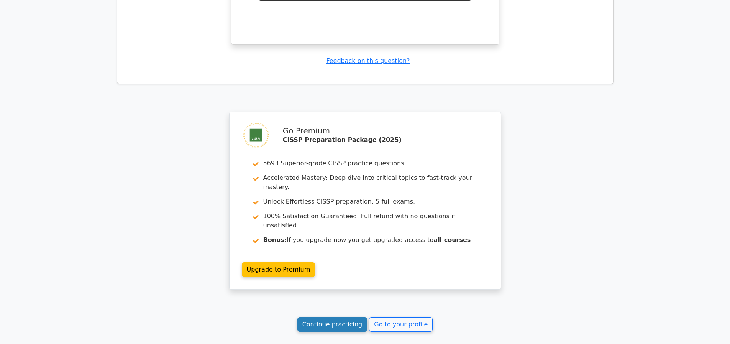
scroll to position [1632, 0]
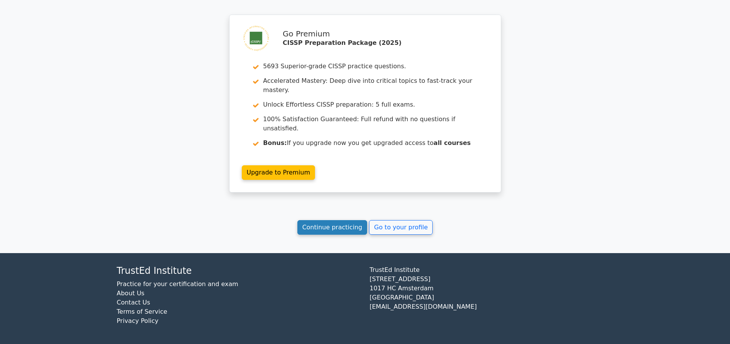
click at [333, 221] on link "Continue practicing" at bounding box center [332, 227] width 70 height 15
